Goal: Task Accomplishment & Management: Use online tool/utility

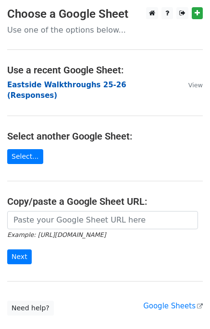
click at [70, 84] on strong "Eastside Walkthroughs 25-26 (Responses)" at bounding box center [66, 91] width 119 height 20
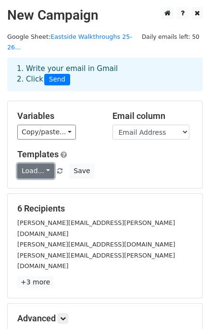
click at [34, 164] on link "Load..." at bounding box center [35, 171] width 37 height 15
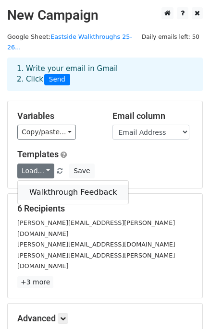
click at [42, 185] on link "Walkthrough Feedback" at bounding box center [73, 192] width 110 height 15
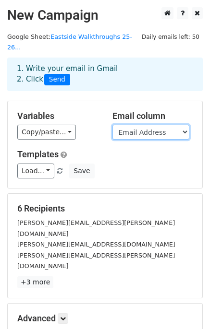
click at [129, 125] on select "Timestamp Email Address Email Grade Part of the Day Subject 2.1 Achieving Expec…" at bounding box center [150, 132] width 77 height 15
select select "Email"
click at [112, 125] on select "Timestamp Email Address Email Grade Part of the Day Subject 2.1 Achieving Expec…" at bounding box center [150, 132] width 77 height 15
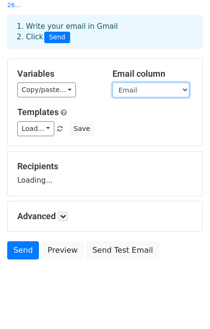
scroll to position [81, 0]
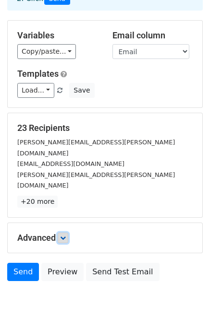
click at [61, 233] on link at bounding box center [63, 238] width 11 height 11
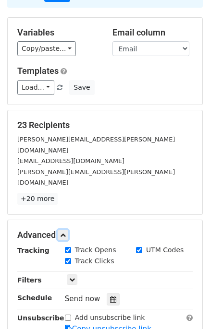
scroll to position [174, 0]
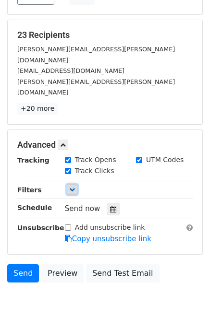
click at [72, 184] on link at bounding box center [72, 189] width 11 height 11
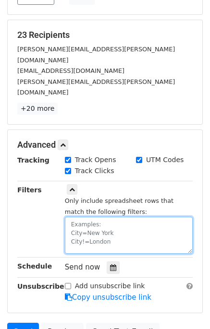
click at [86, 217] on textarea at bounding box center [129, 235] width 128 height 37
type textarea "Emai"
